Goal: Task Accomplishment & Management: Manage account settings

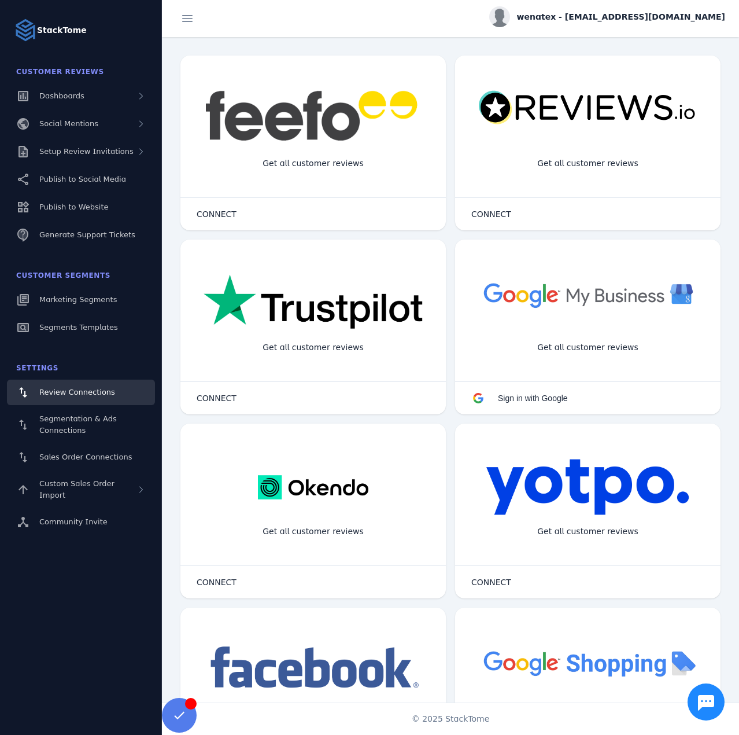
click at [612, 25] on div "wenatex - [EMAIL_ADDRESS][DOMAIN_NAME]" at bounding box center [607, 16] width 236 height 21
click at [667, 110] on button "Sign out" at bounding box center [683, 112] width 83 height 28
